Goal: Task Accomplishment & Management: Manage account settings

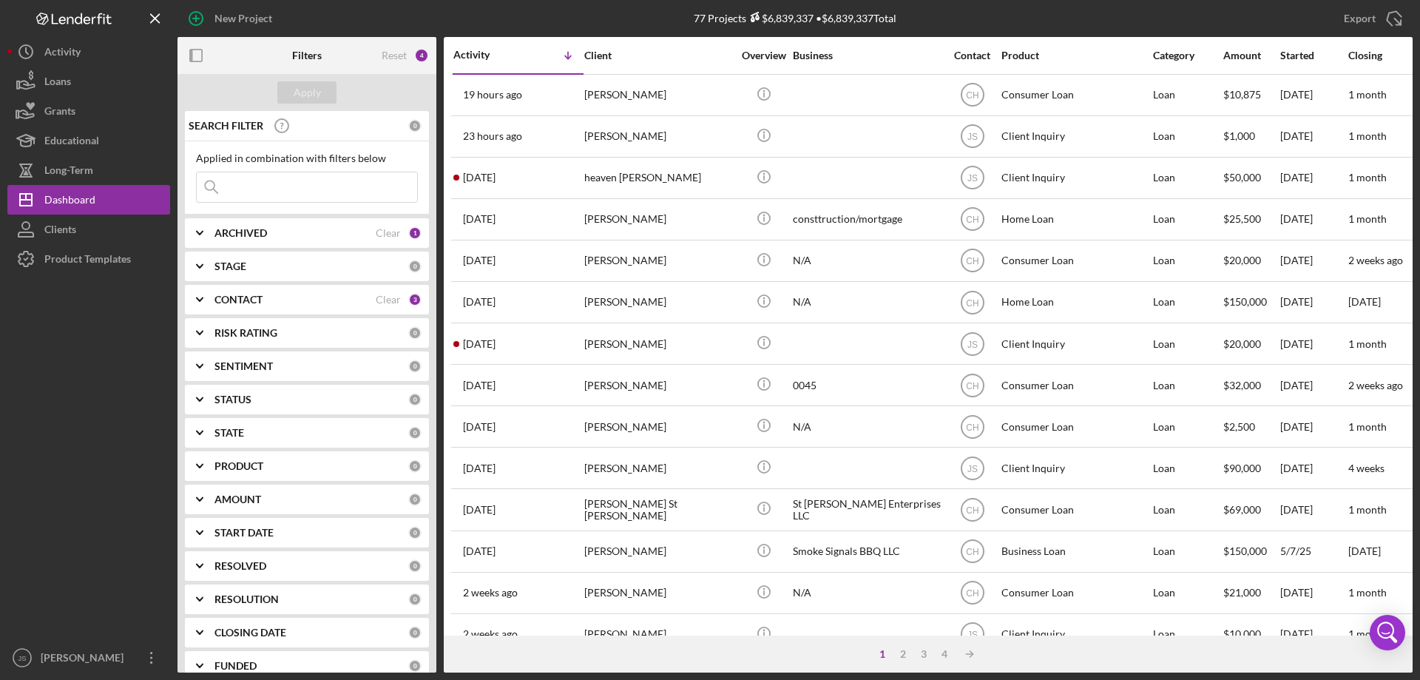
scroll to position [347, 0]
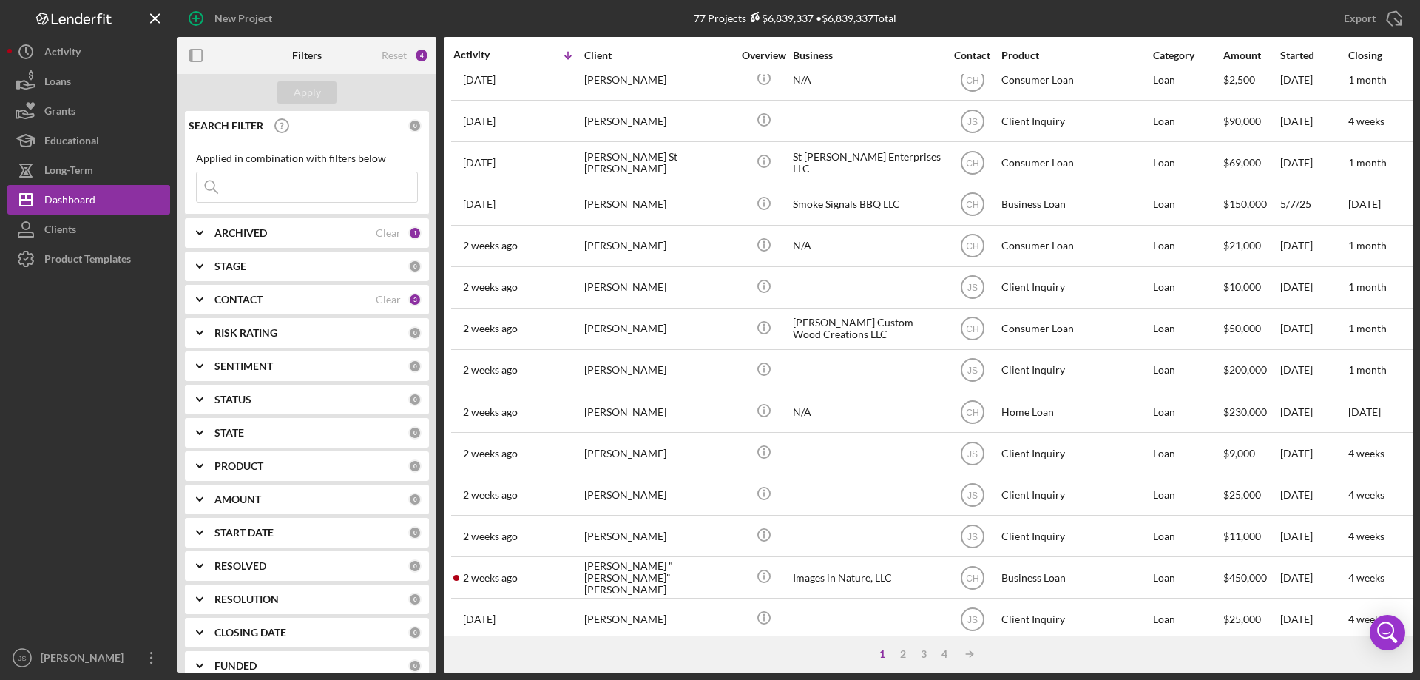
click at [262, 187] on input at bounding box center [307, 187] width 220 height 30
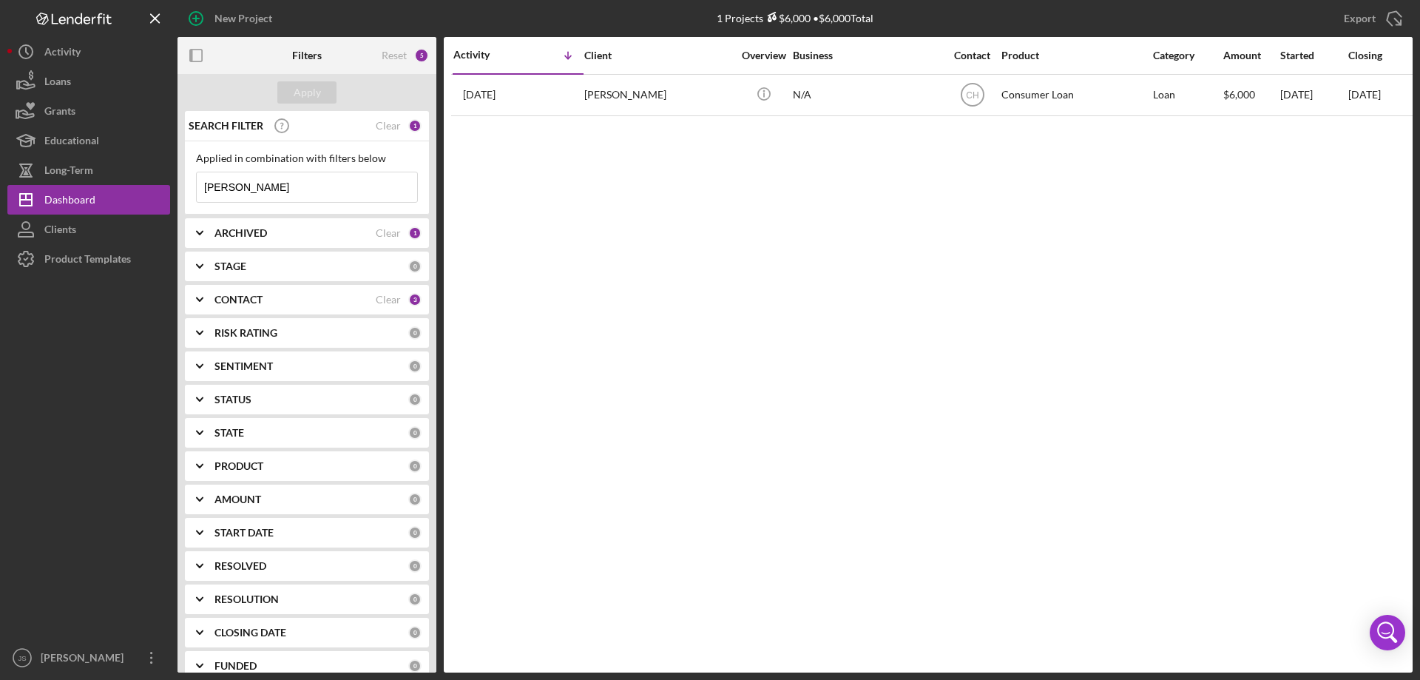
scroll to position [0, 0]
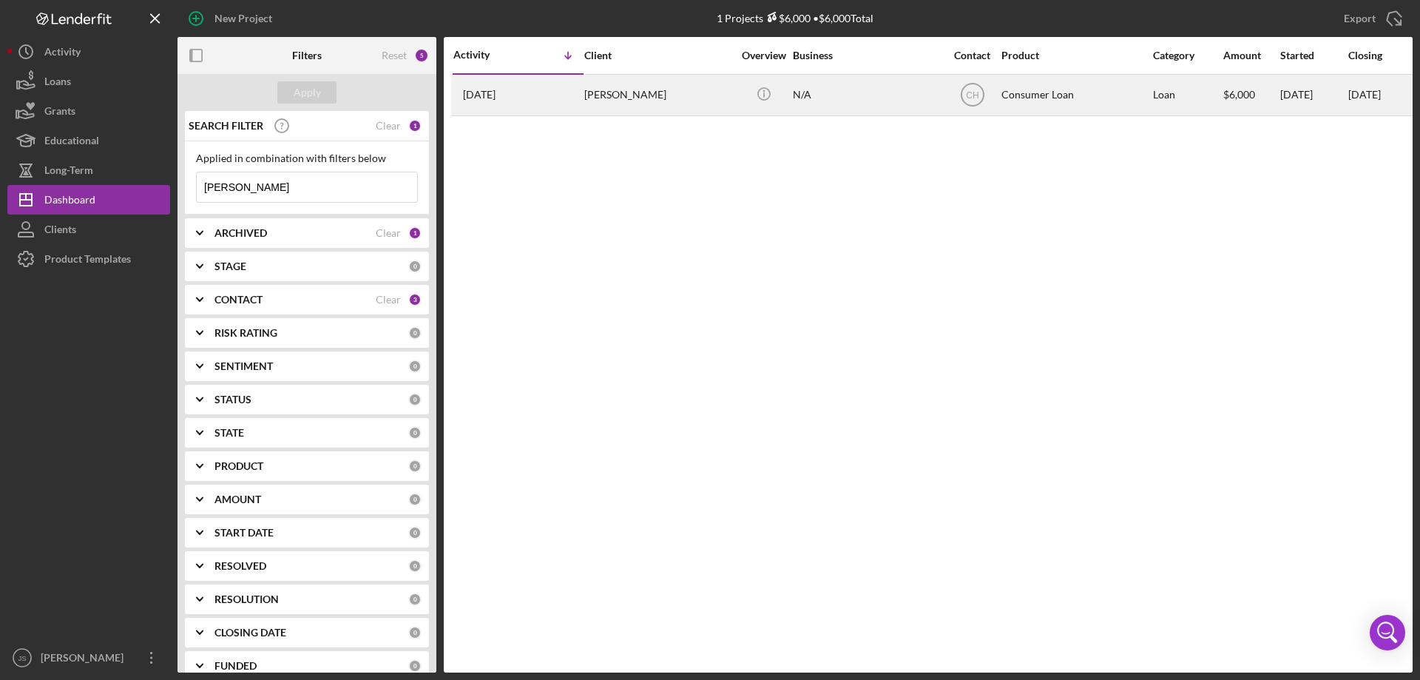
type input "[PERSON_NAME]"
click at [699, 105] on div "[PERSON_NAME]" at bounding box center [658, 94] width 148 height 39
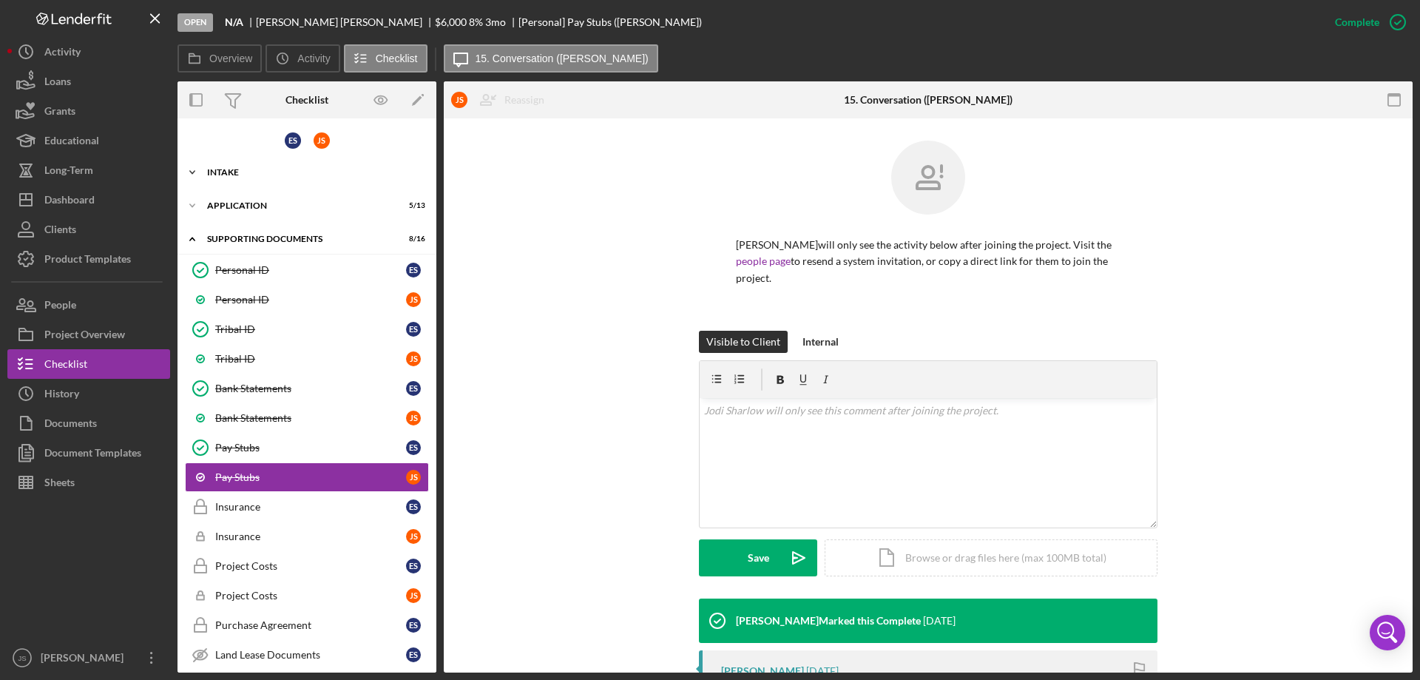
click at [192, 172] on icon "Icon/Expander" at bounding box center [193, 173] width 30 height 30
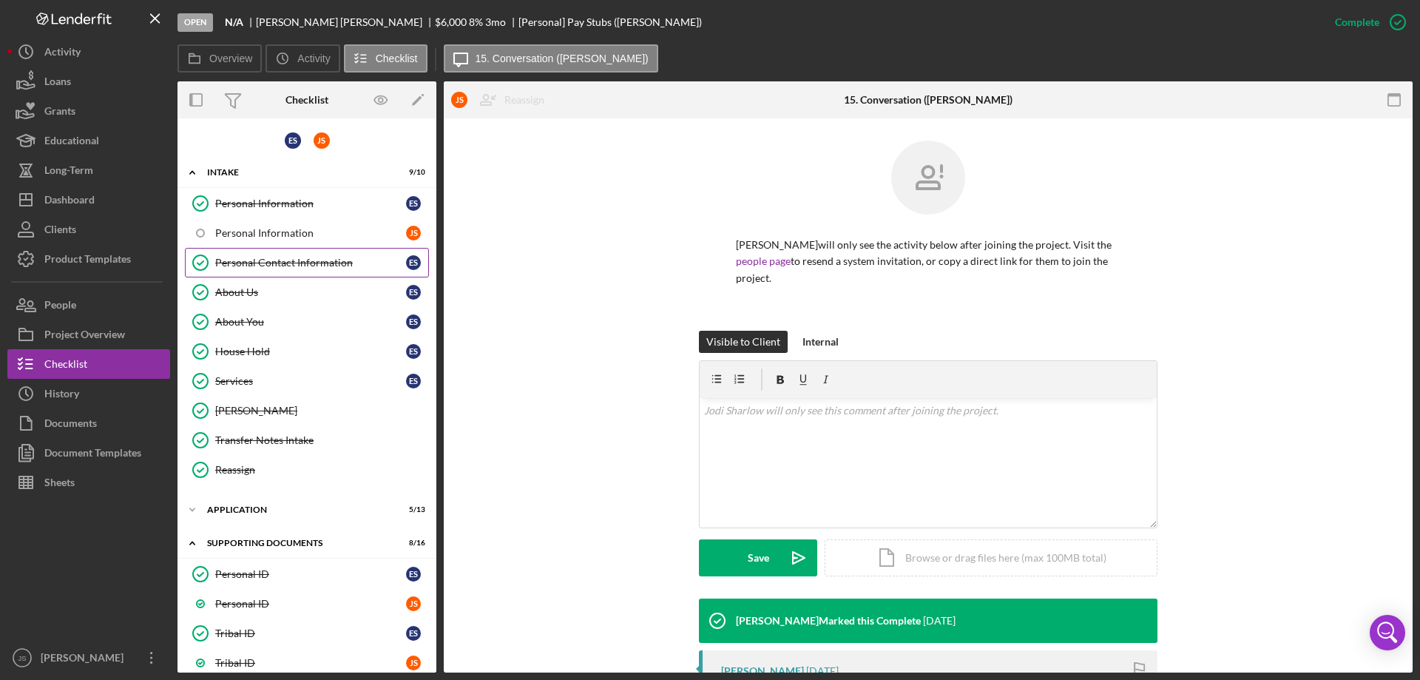
click at [275, 257] on div "Personal Contact Information" at bounding box center [310, 263] width 191 height 12
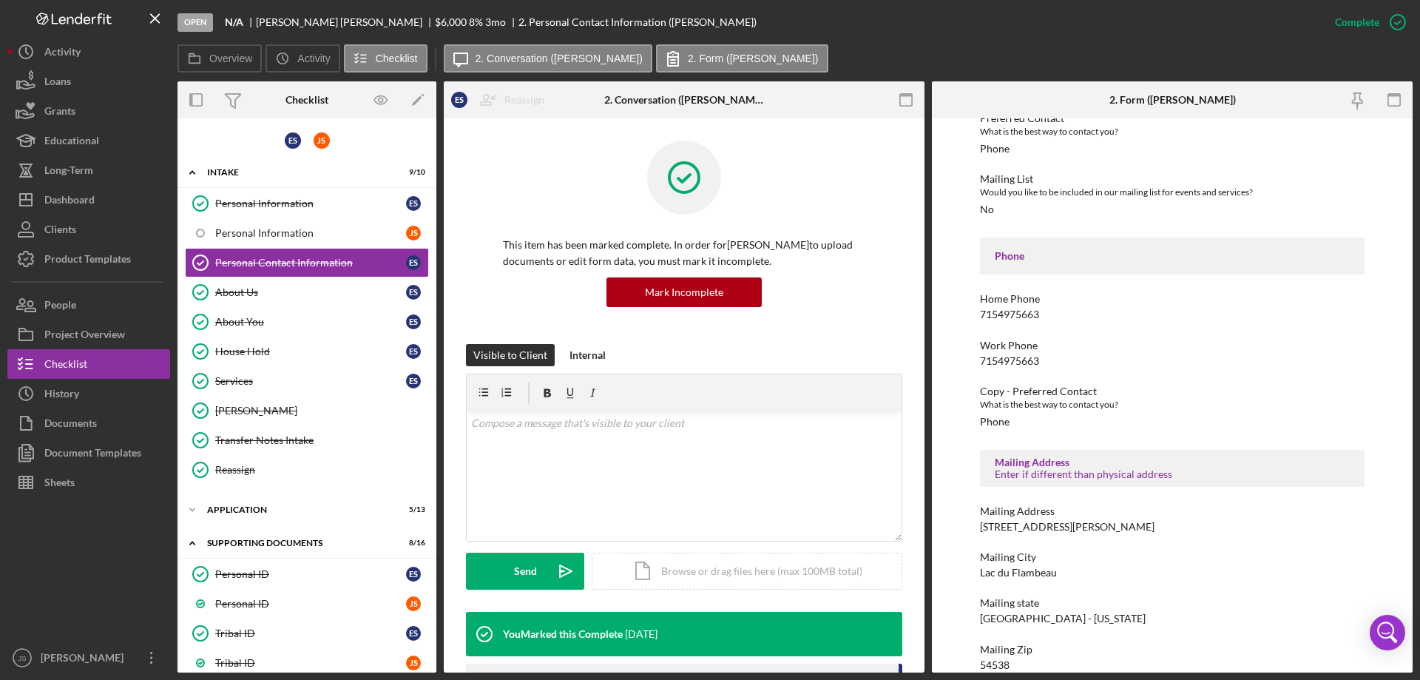
scroll to position [148, 0]
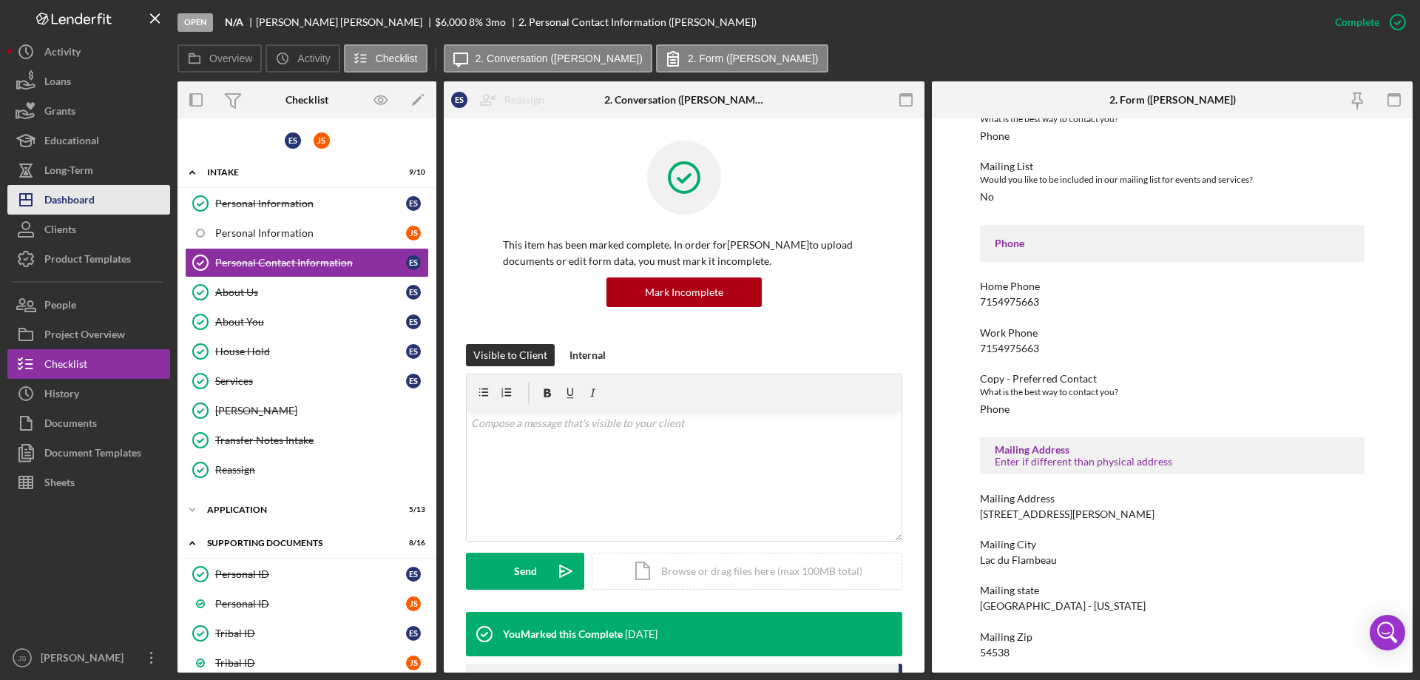
click at [103, 197] on button "Icon/Dashboard Dashboard" at bounding box center [88, 200] width 163 height 30
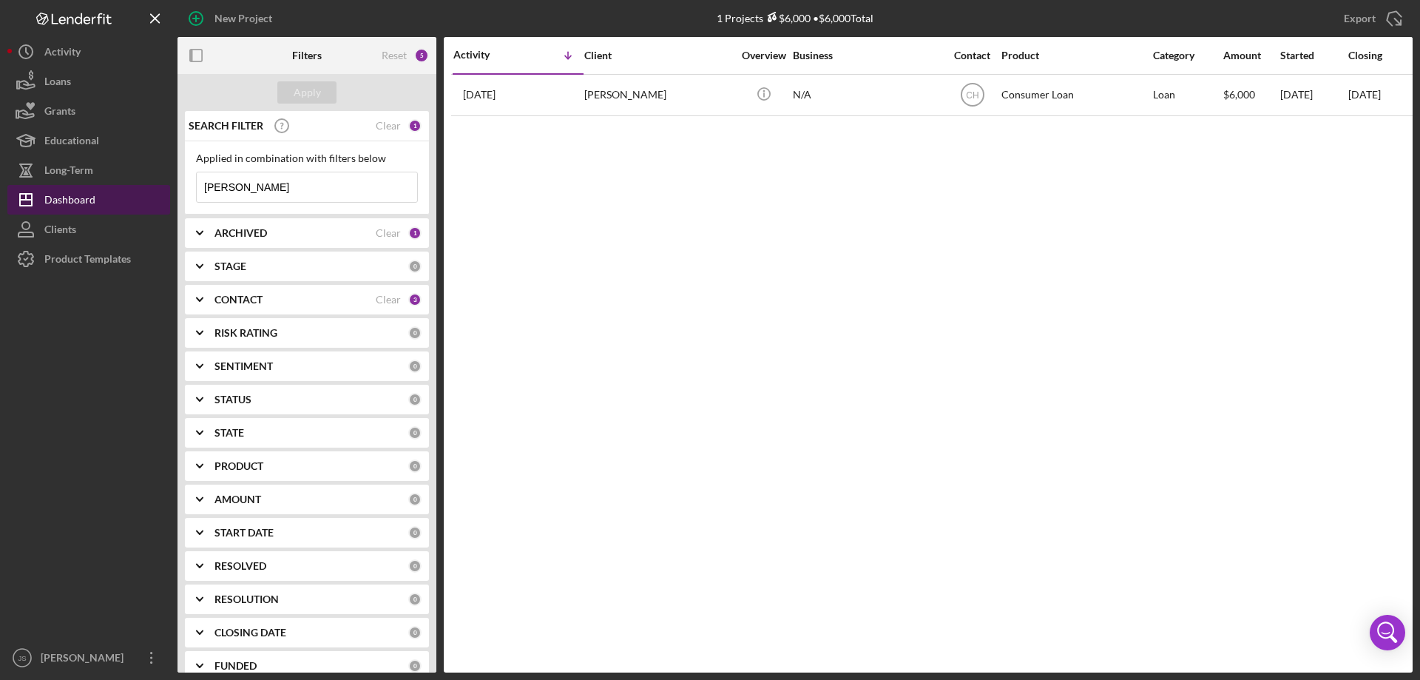
drag, startPoint x: 203, startPoint y: 197, endPoint x: 90, endPoint y: 202, distance: 113.2
click at [90, 202] on div "New Project 1 Projects $6,000 • $6,000 Total [PERSON_NAME] Export Icon/Export F…" at bounding box center [709, 336] width 1405 height 672
click at [307, 87] on div "Apply" at bounding box center [307, 92] width 27 height 22
